Goal: Transaction & Acquisition: Book appointment/travel/reservation

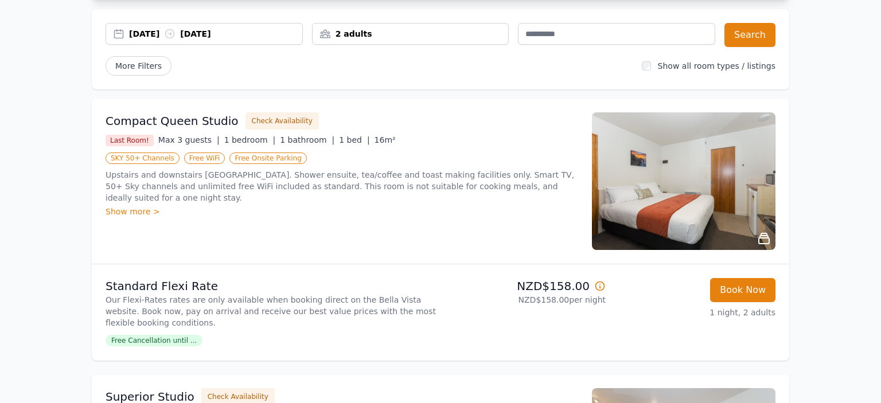
scroll to position [121, 0]
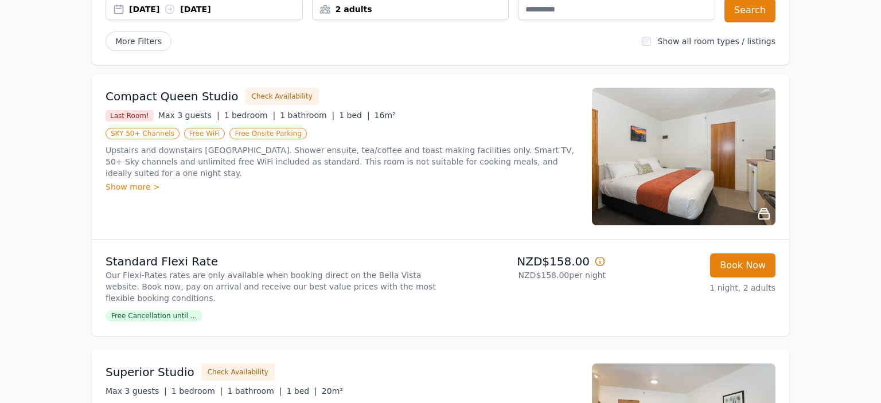
click at [151, 6] on div "[DATE] [DATE]" at bounding box center [215, 8] width 173 height 11
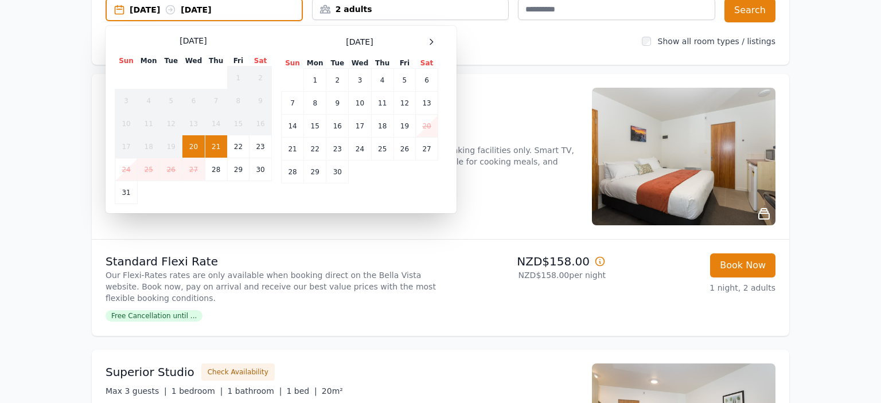
scroll to position [122, 0]
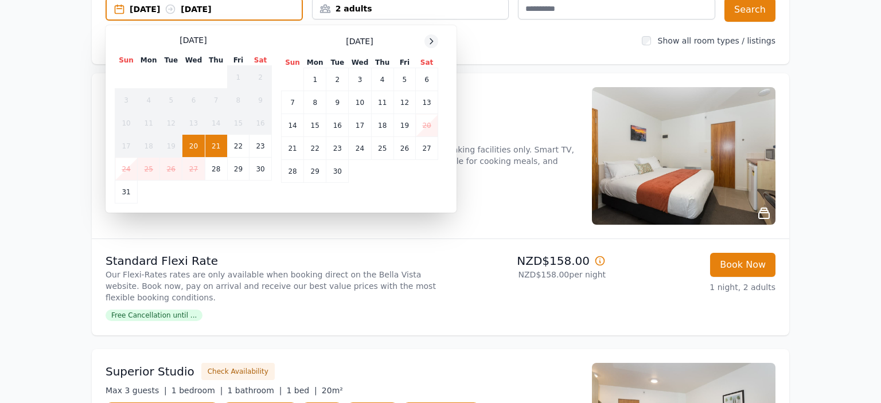
click at [430, 41] on icon at bounding box center [431, 41] width 9 height 9
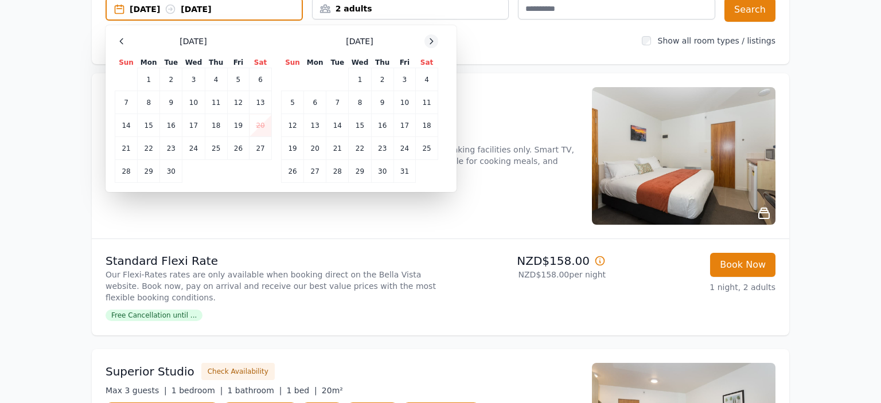
click at [430, 41] on icon at bounding box center [431, 41] width 9 height 9
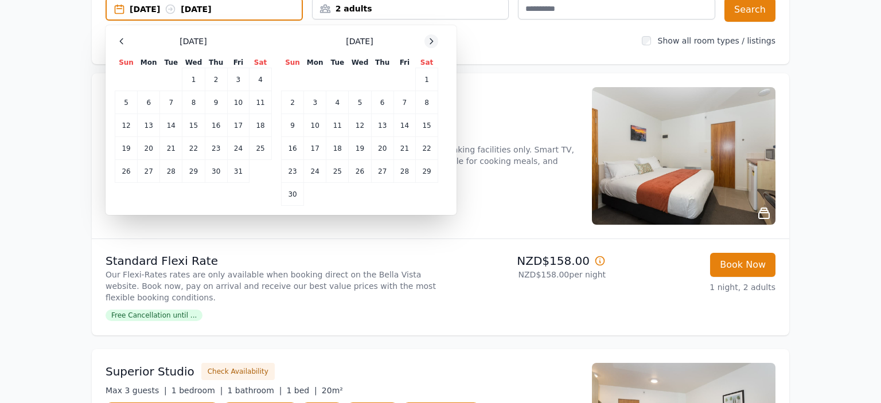
click at [430, 41] on icon at bounding box center [431, 41] width 9 height 9
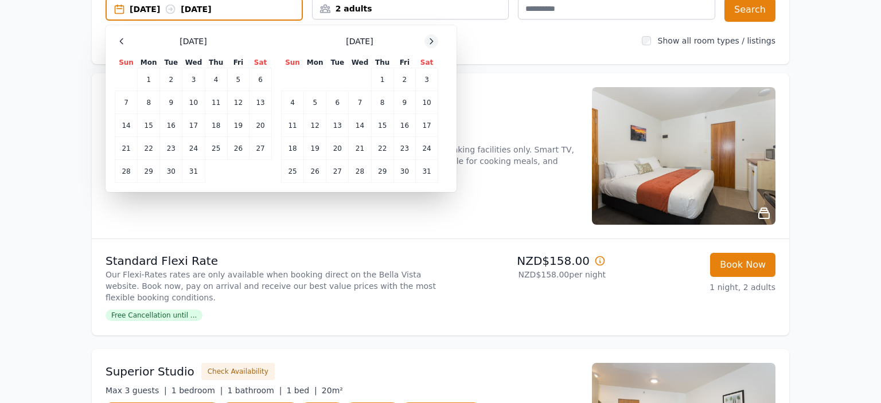
click at [430, 41] on icon at bounding box center [431, 41] width 9 height 9
click at [425, 81] on td "7" at bounding box center [427, 79] width 22 height 23
click at [295, 105] on td "8" at bounding box center [293, 102] width 22 height 23
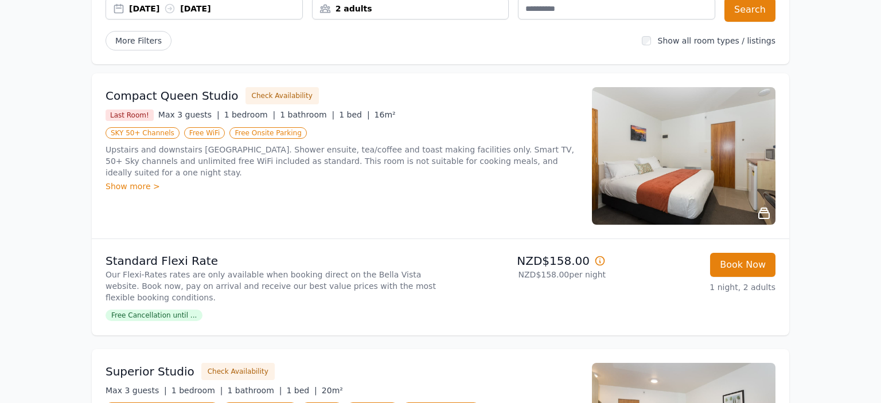
scroll to position [121, 0]
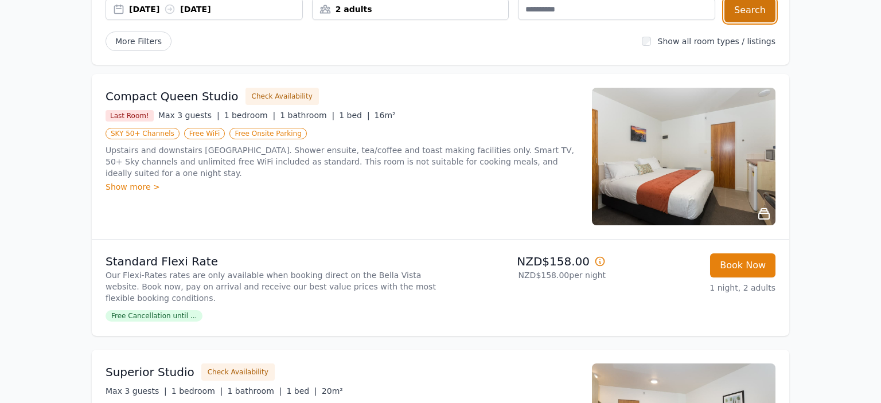
click at [757, 17] on button "Search" at bounding box center [750, 10] width 51 height 24
